Goal: Task Accomplishment & Management: Use online tool/utility

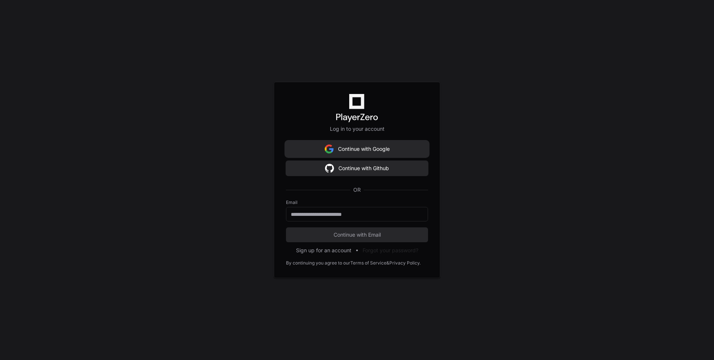
click at [377, 147] on button "Continue with Google" at bounding box center [357, 149] width 142 height 15
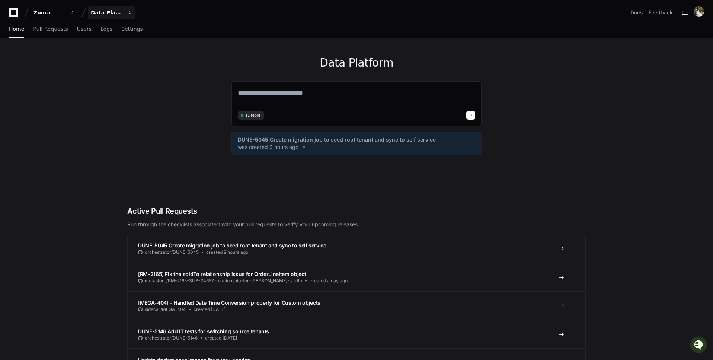
click at [120, 13] on div "Data Platform" at bounding box center [107, 12] width 32 height 7
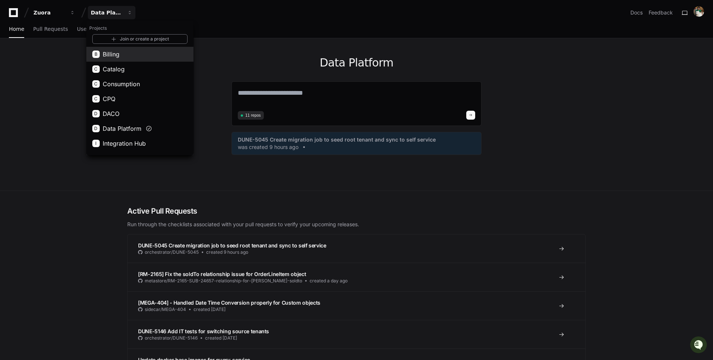
click at [144, 53] on button "B Billing" at bounding box center [139, 54] width 107 height 15
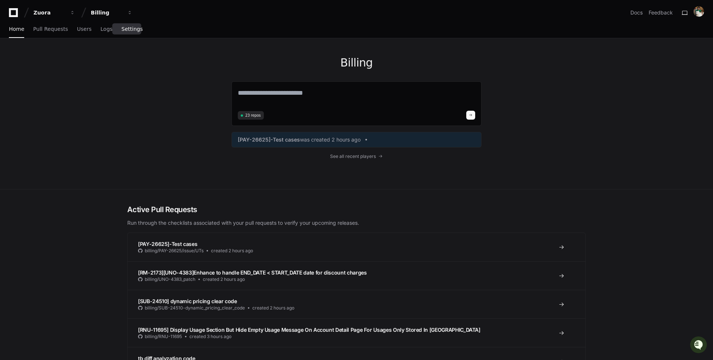
click at [135, 35] on link "Settings" at bounding box center [131, 29] width 21 height 17
click at [43, 25] on link "Pull Requests" at bounding box center [50, 29] width 35 height 17
click at [58, 29] on span "Pull Requests" at bounding box center [50, 29] width 35 height 4
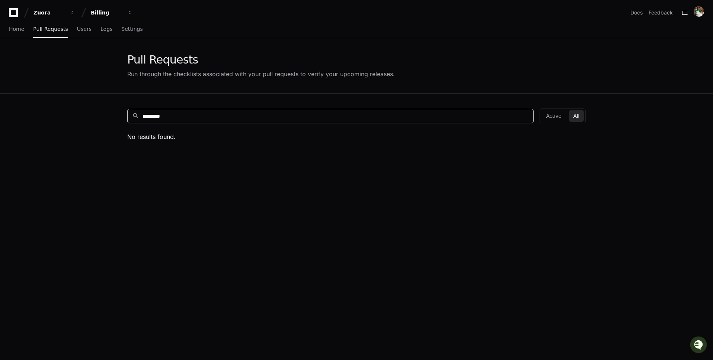
drag, startPoint x: 213, startPoint y: 114, endPoint x: 84, endPoint y: 108, distance: 128.9
click at [86, 108] on app-pull-request-list-page "Pull Requests Run through the checklists associated with your pull requests to …" at bounding box center [356, 246] width 713 height 416
paste input
type input "*********"
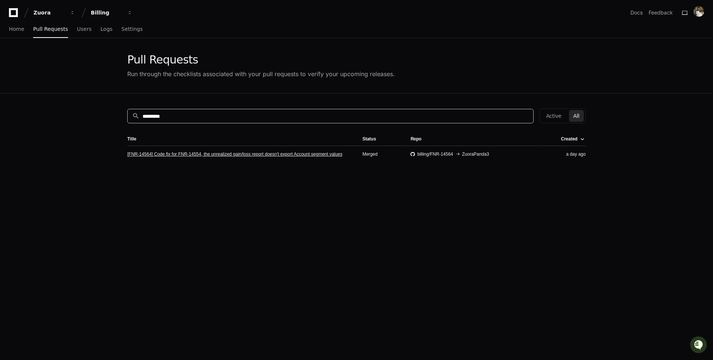
click at [301, 155] on link "[FNR-14564] Code fix for FNR-14554, the unrealized gain/loss report doesn't exp…" at bounding box center [234, 154] width 215 height 6
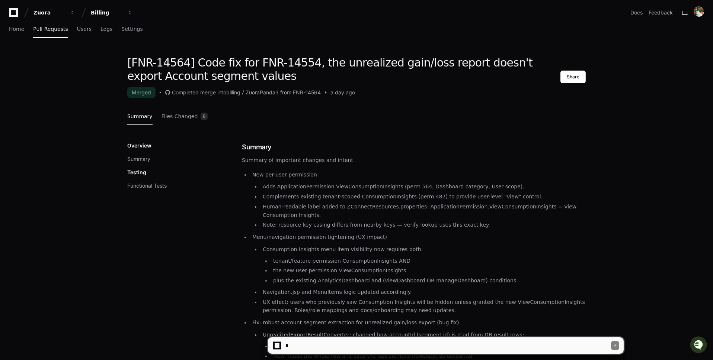
click at [337, 344] on textarea at bounding box center [447, 346] width 327 height 16
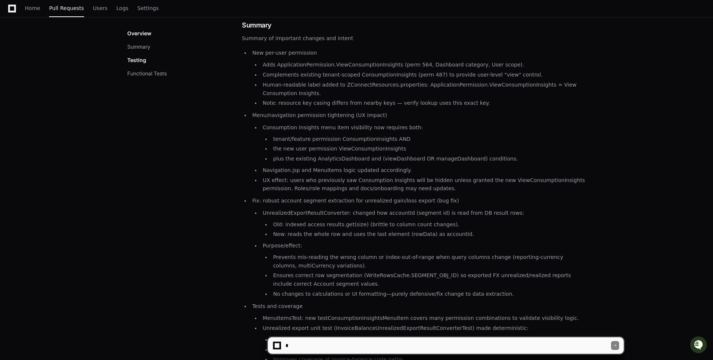
scroll to position [120, 0]
click at [319, 349] on textarea at bounding box center [447, 346] width 327 height 16
click at [425, 349] on textarea at bounding box center [447, 346] width 327 height 16
click at [286, 346] on textarea at bounding box center [447, 346] width 327 height 16
type textarea "**********"
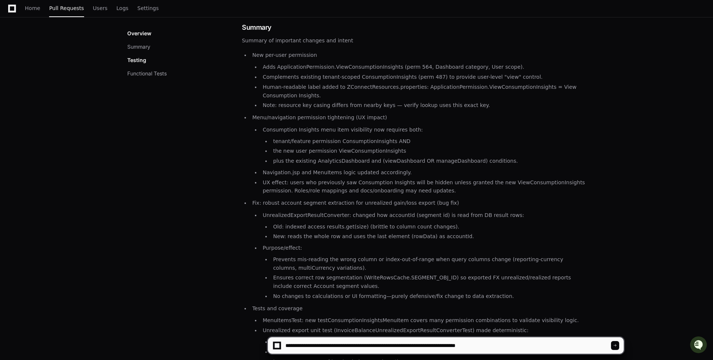
click at [538, 349] on textarea at bounding box center [447, 346] width 327 height 16
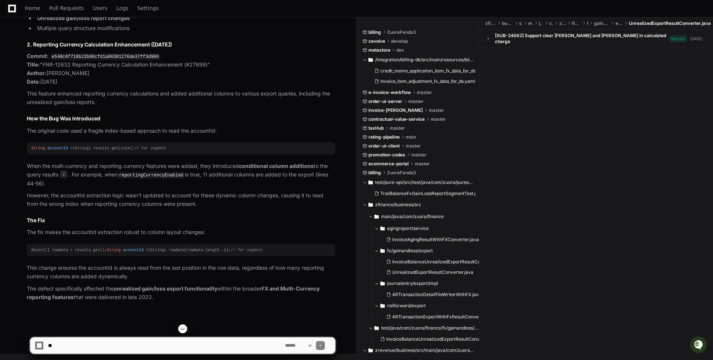
scroll to position [653, 0]
click at [175, 340] on textarea at bounding box center [164, 346] width 237 height 16
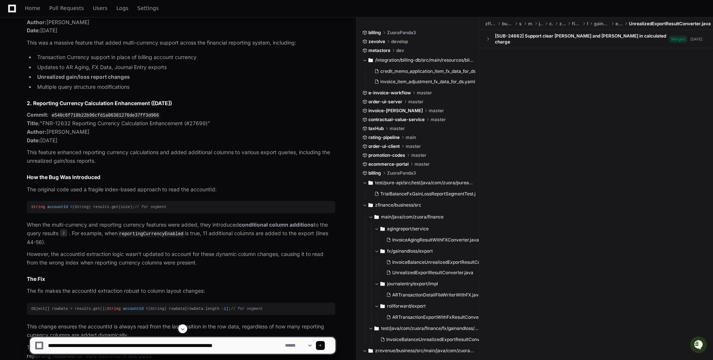
scroll to position [586, 0]
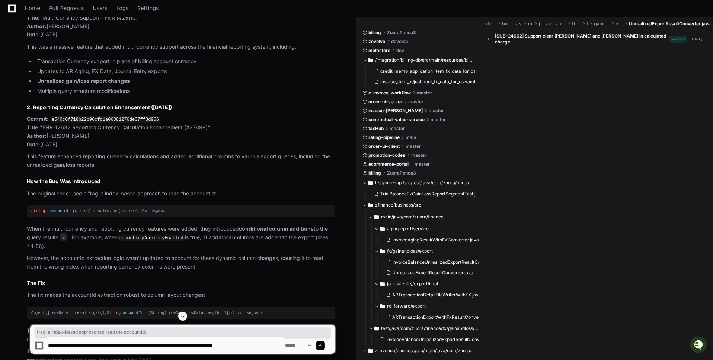
drag, startPoint x: 90, startPoint y: 191, endPoint x: 228, endPoint y: 190, distance: 138.8
click at [228, 190] on p "The original code used a fragile index-based approach to read the accountId:" at bounding box center [181, 194] width 308 height 9
copy p "fragile index-based approach to read the accountId:"
click at [272, 350] on textarea at bounding box center [164, 346] width 237 height 16
paste textarea "**********"
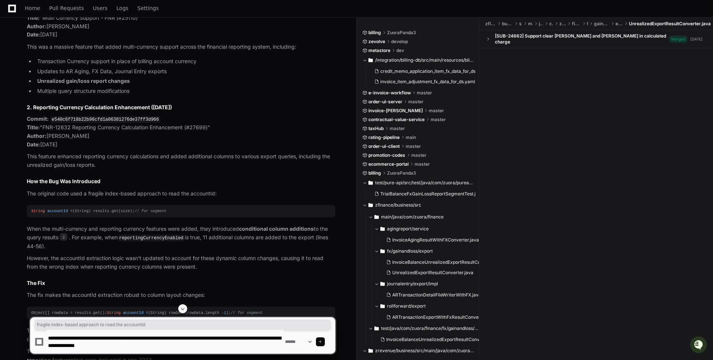
type textarea "**********"
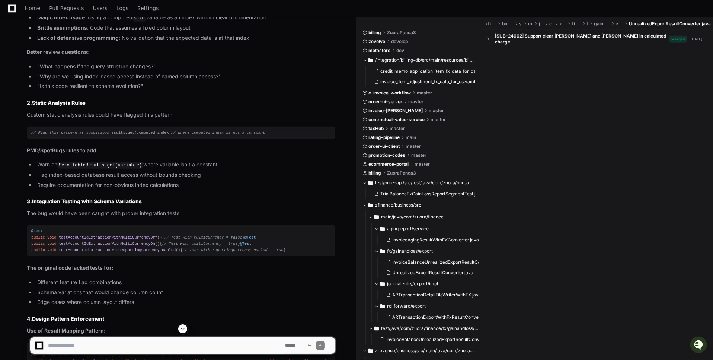
scroll to position [1168, 0]
